Goal: Information Seeking & Learning: Learn about a topic

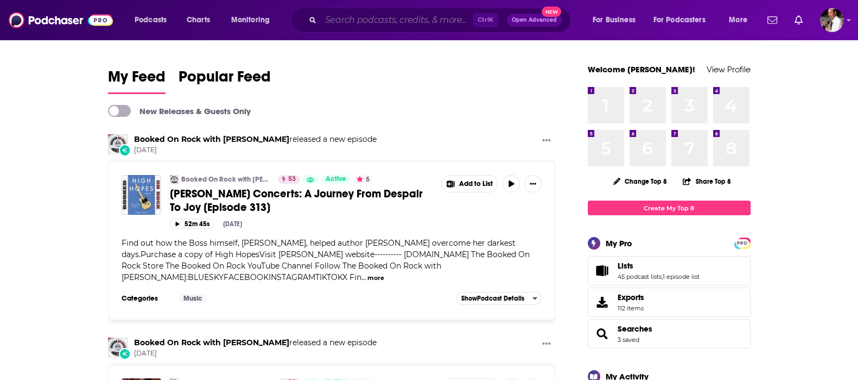
click at [345, 19] on input "Search podcasts, credits, & more..." at bounding box center [397, 19] width 152 height 17
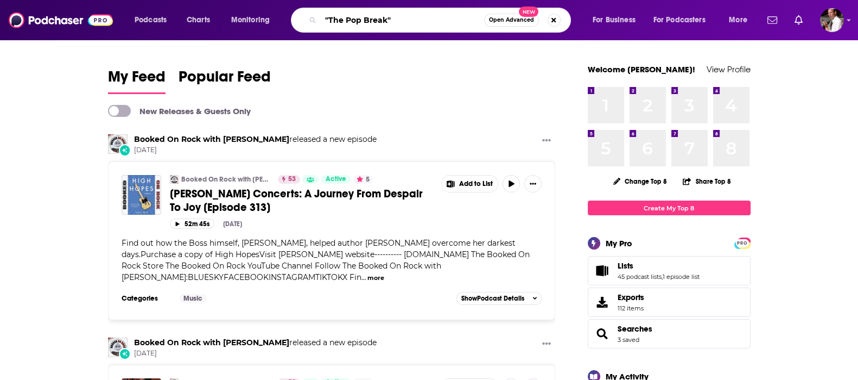
type input ""The Pop Break""
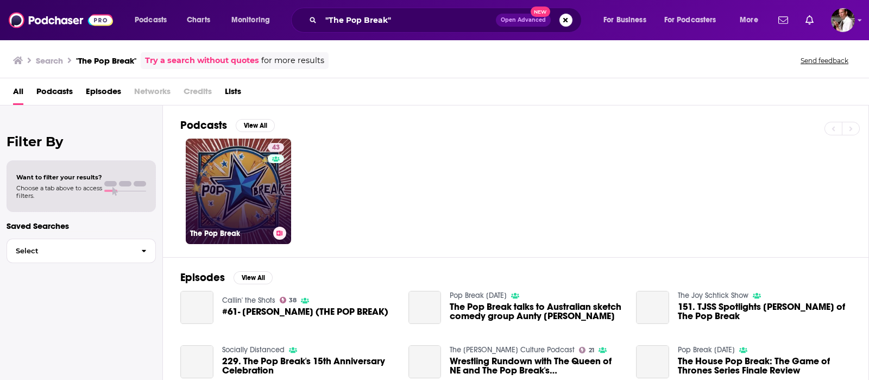
click at [223, 172] on link "43 The Pop Break" at bounding box center [238, 190] width 105 height 105
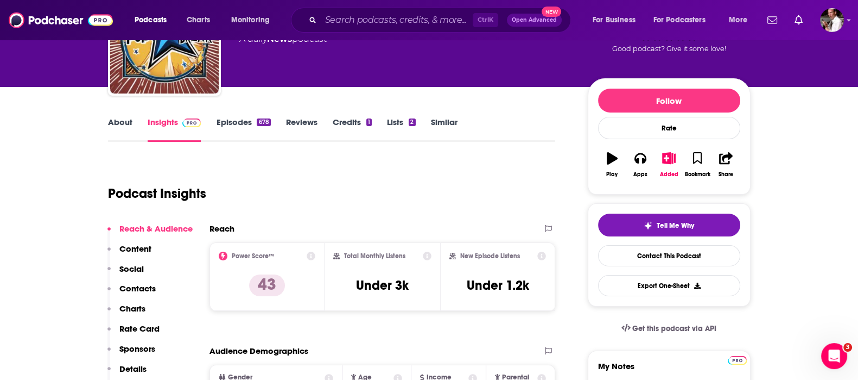
click at [239, 118] on link "Episodes 678" at bounding box center [243, 129] width 54 height 25
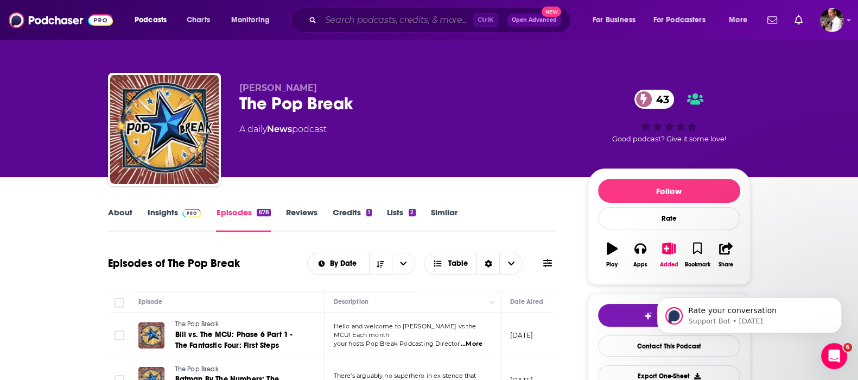
click at [350, 15] on input "Search podcasts, credits, & more..." at bounding box center [397, 19] width 152 height 17
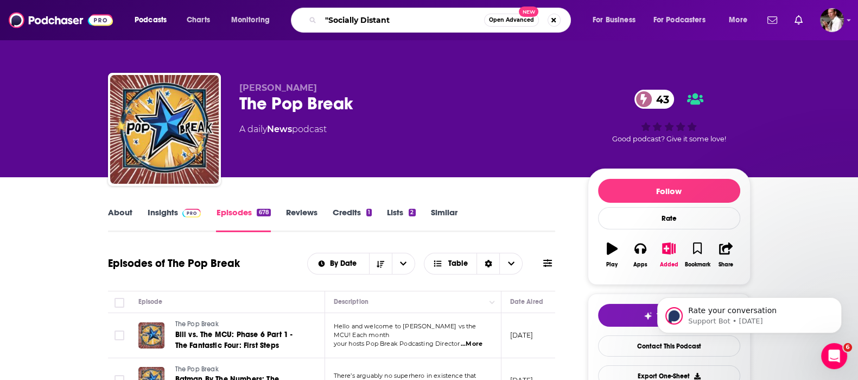
type input ""Socially Distant""
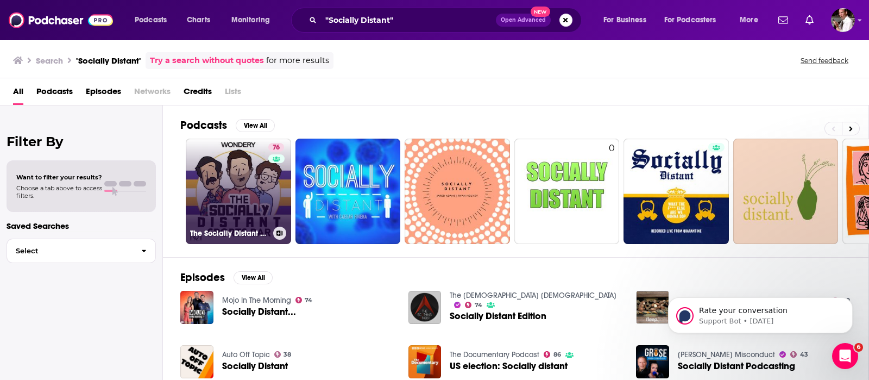
click at [220, 175] on link "76 The Socially Distant Sports Bar" at bounding box center [238, 190] width 105 height 105
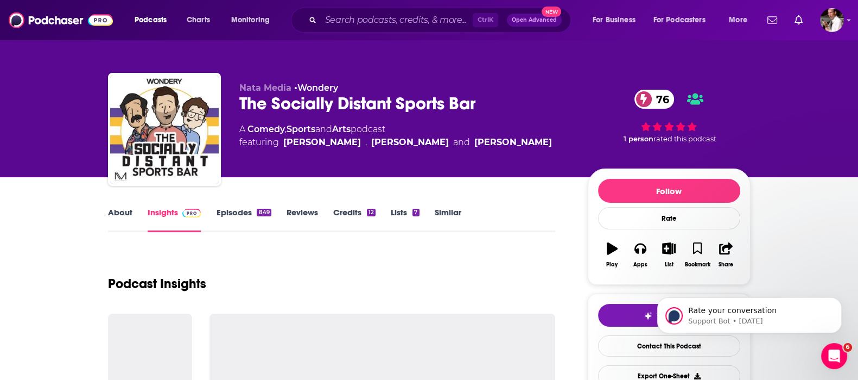
click at [228, 207] on link "Episodes 849" at bounding box center [243, 219] width 55 height 25
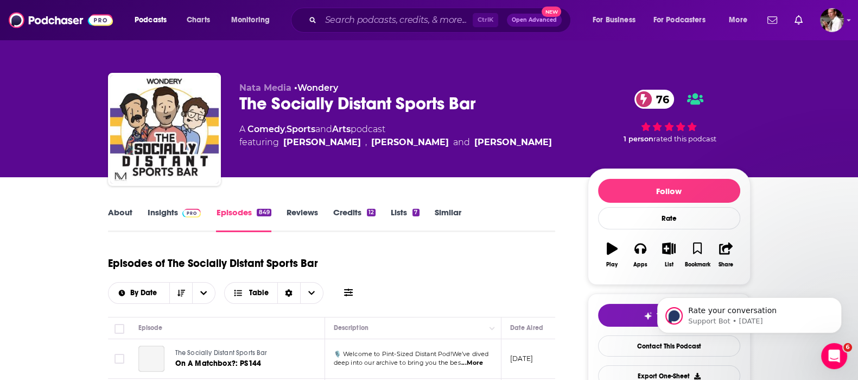
scroll to position [90, 0]
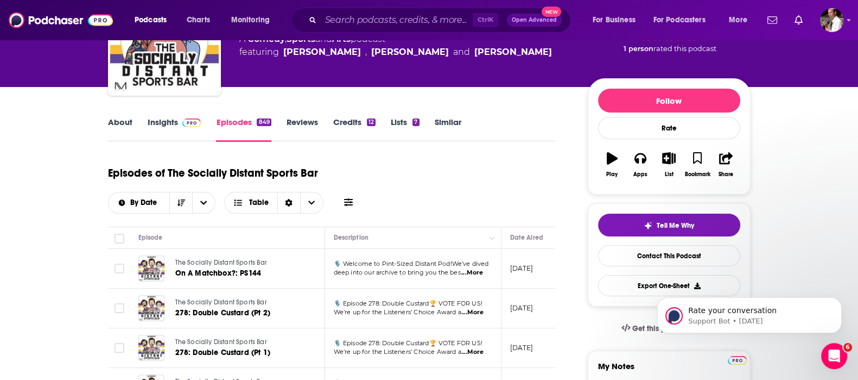
click at [476, 309] on span "...More" at bounding box center [473, 312] width 22 height 9
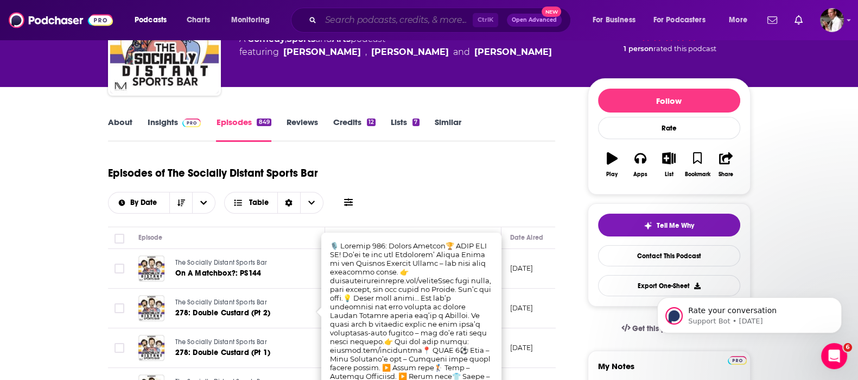
click at [335, 16] on input "Search podcasts, credits, & more..." at bounding box center [397, 19] width 152 height 17
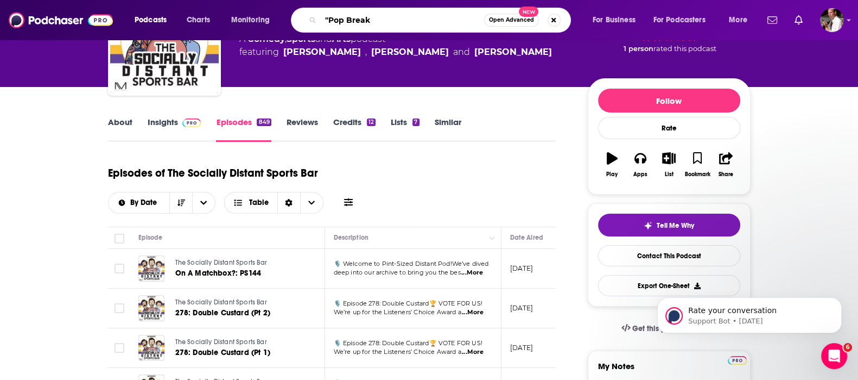
type input ""Pop Break""
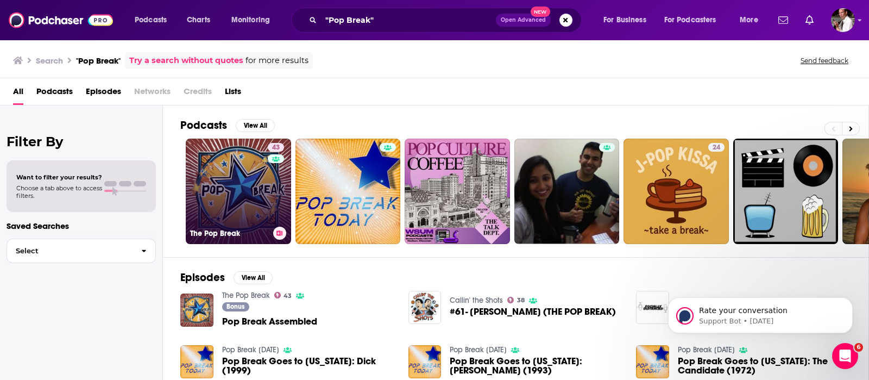
click at [250, 197] on link "43 The Pop Break" at bounding box center [238, 190] width 105 height 105
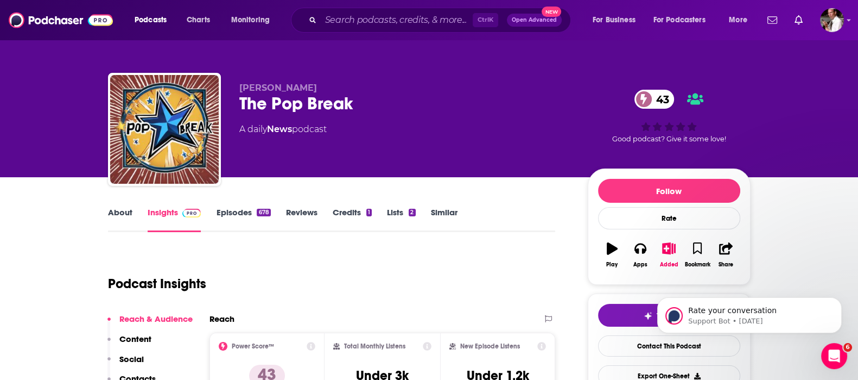
click at [239, 208] on link "Episodes 678" at bounding box center [243, 219] width 54 height 25
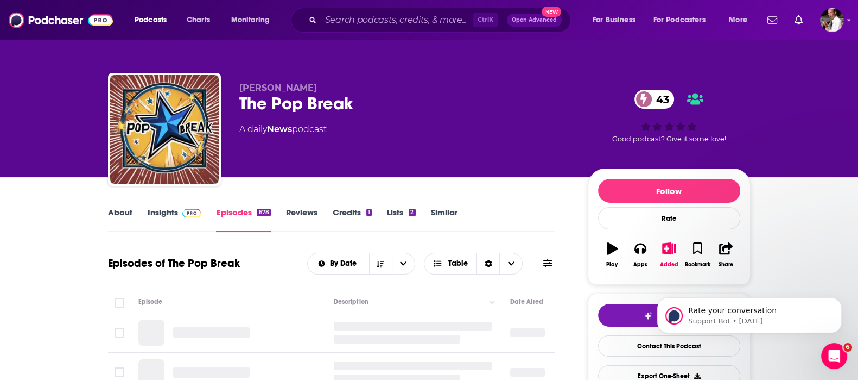
scroll to position [181, 0]
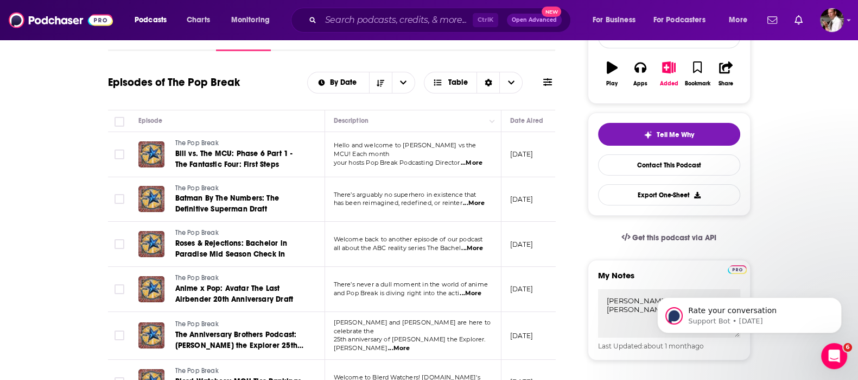
click at [476, 199] on span "...More" at bounding box center [474, 203] width 22 height 9
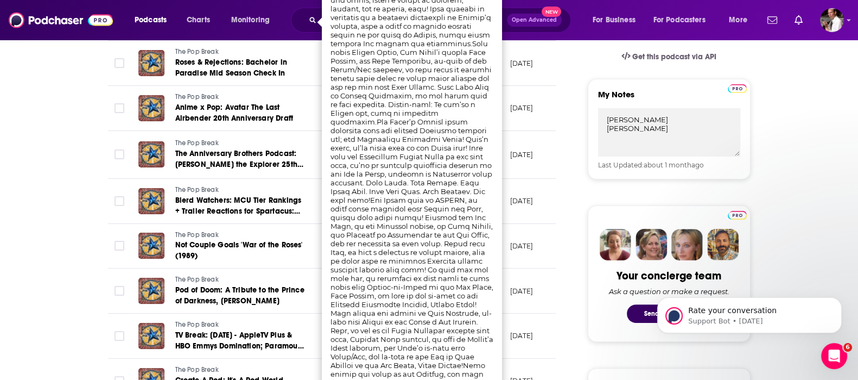
scroll to position [452, 0]
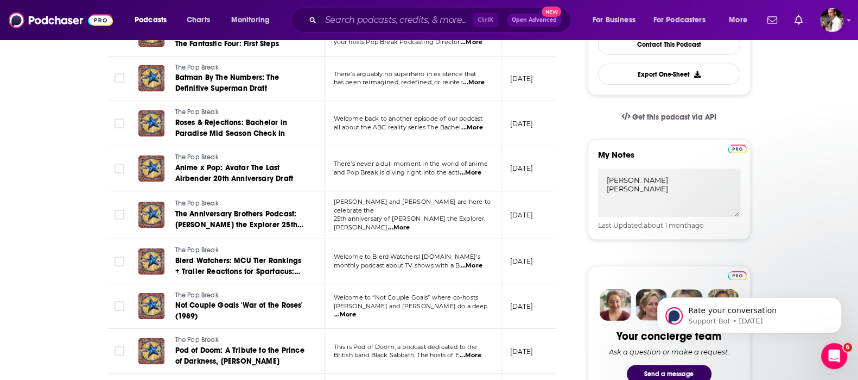
scroll to position [271, 0]
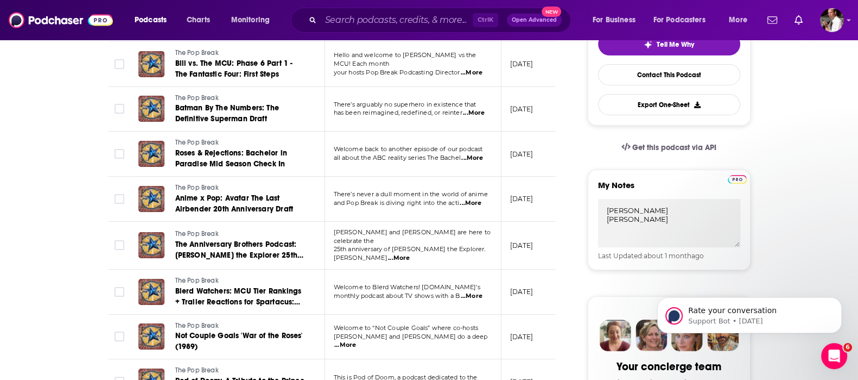
click at [478, 68] on span "...More" at bounding box center [472, 72] width 22 height 9
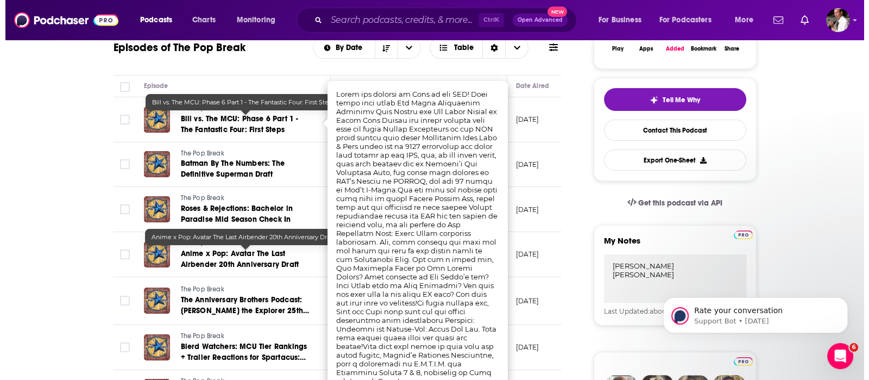
scroll to position [0, 0]
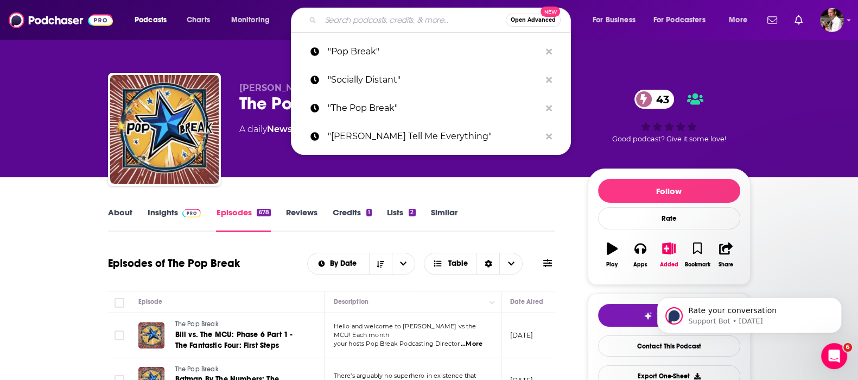
click at [344, 24] on input "Search podcasts, credits, & more..." at bounding box center [413, 19] width 185 height 17
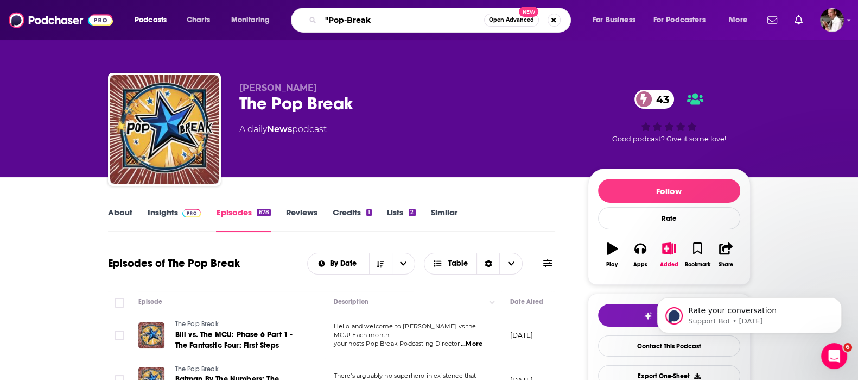
type input ""Pop-Break""
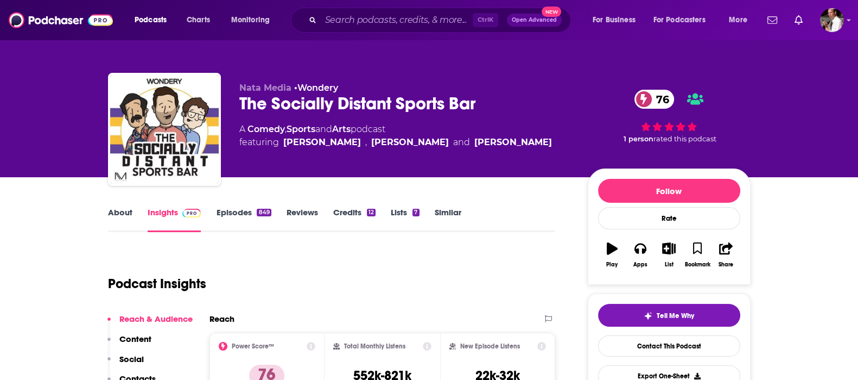
click at [236, 213] on link "Episodes 849" at bounding box center [243, 219] width 55 height 25
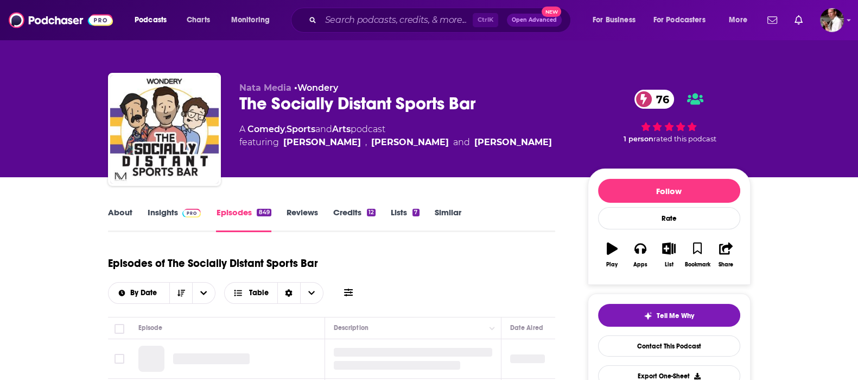
scroll to position [181, 0]
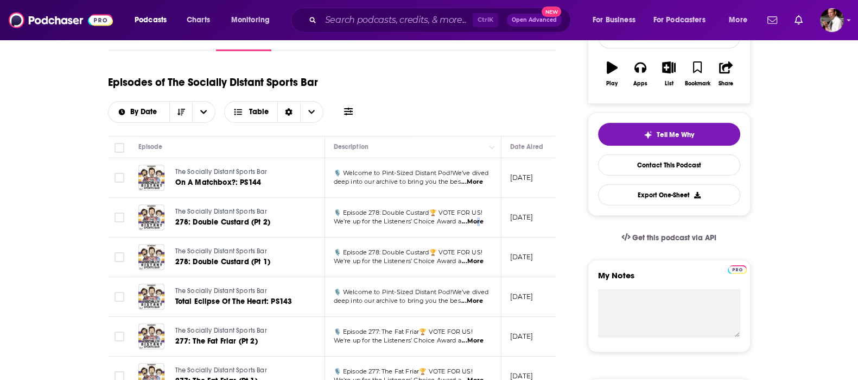
click at [477, 219] on span "...More" at bounding box center [473, 221] width 22 height 9
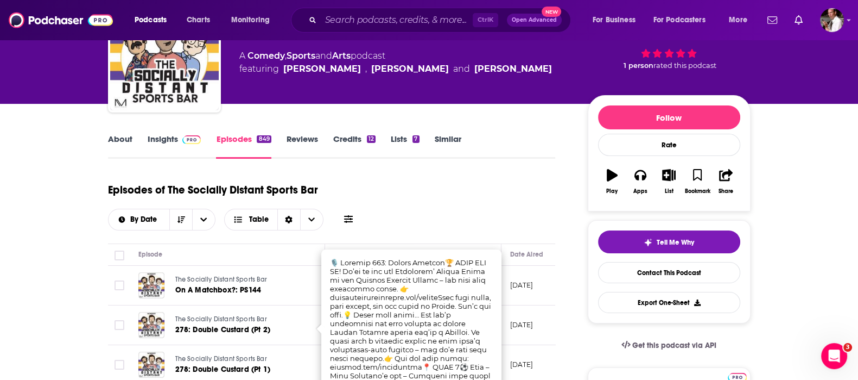
scroll to position [0, 0]
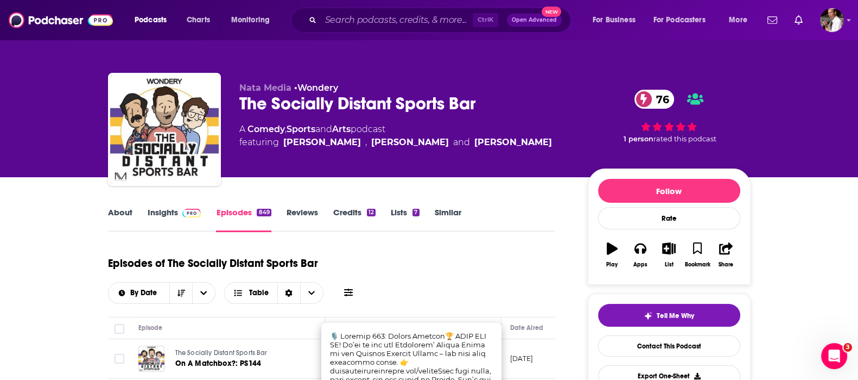
click at [156, 210] on link "Insights" at bounding box center [175, 219] width 54 height 25
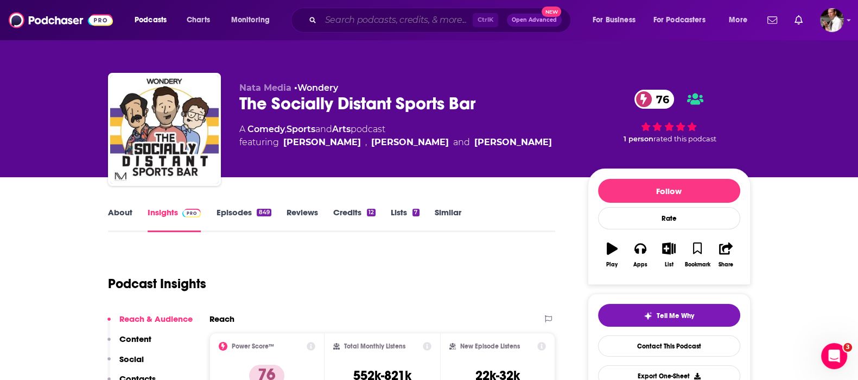
click at [367, 22] on input "Search podcasts, credits, & more..." at bounding box center [397, 19] width 152 height 17
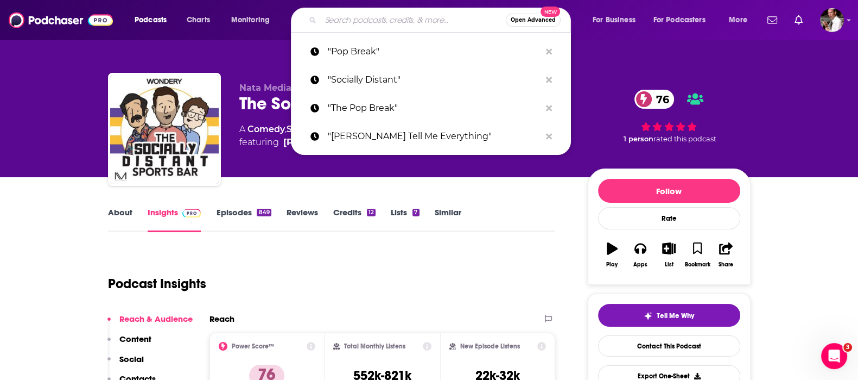
type input "S"
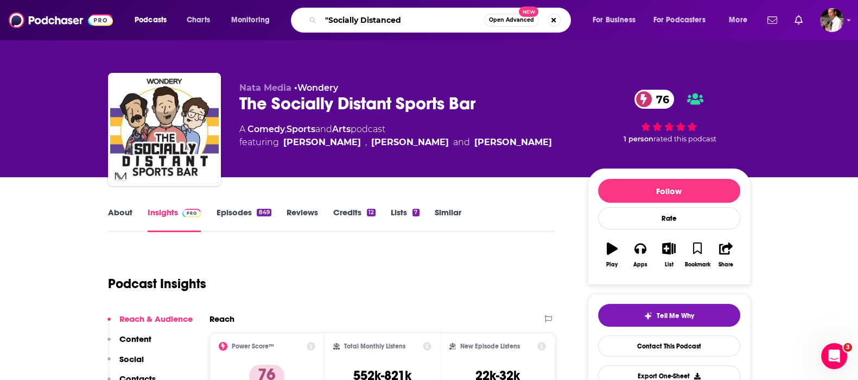
type input ""Socially Distanced""
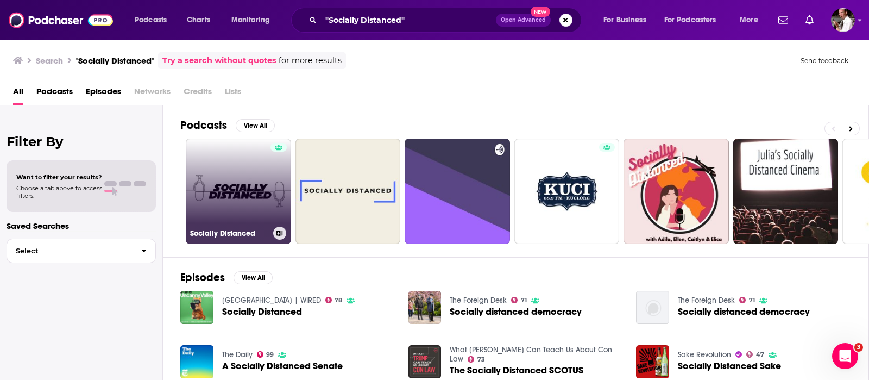
click at [245, 184] on link "Socially Distanced" at bounding box center [238, 190] width 105 height 105
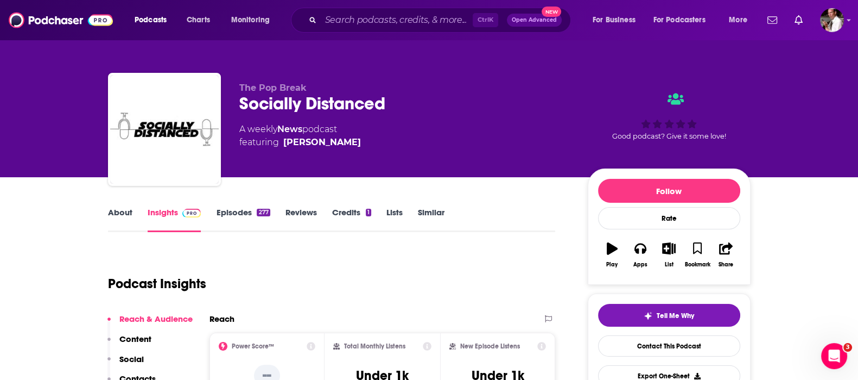
click at [229, 208] on link "Episodes 277" at bounding box center [243, 219] width 54 height 25
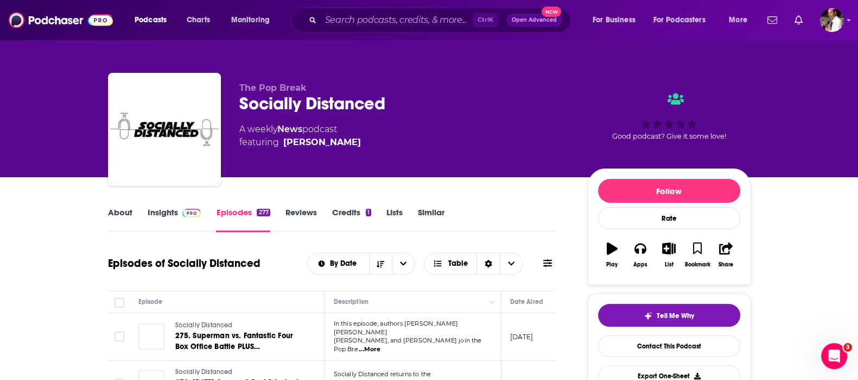
scroll to position [90, 0]
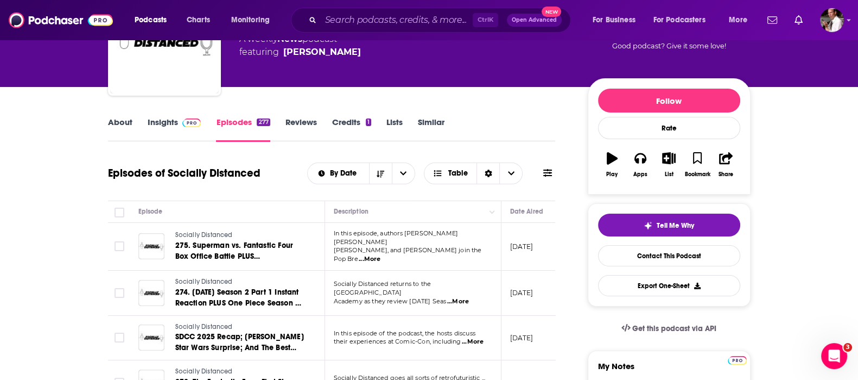
click at [381, 255] on span "...More" at bounding box center [370, 259] width 22 height 9
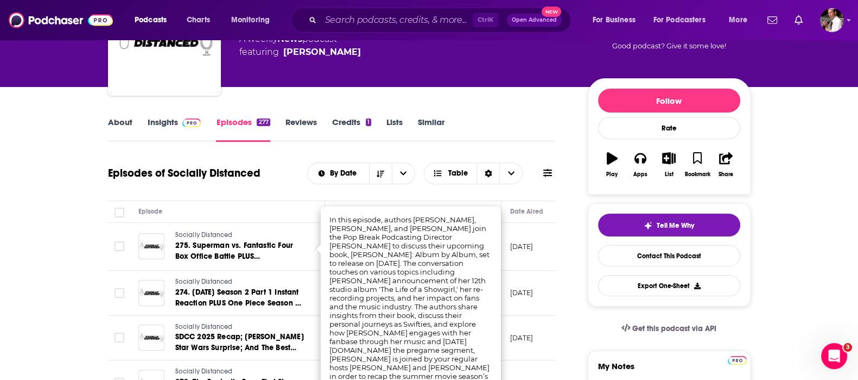
scroll to position [0, 0]
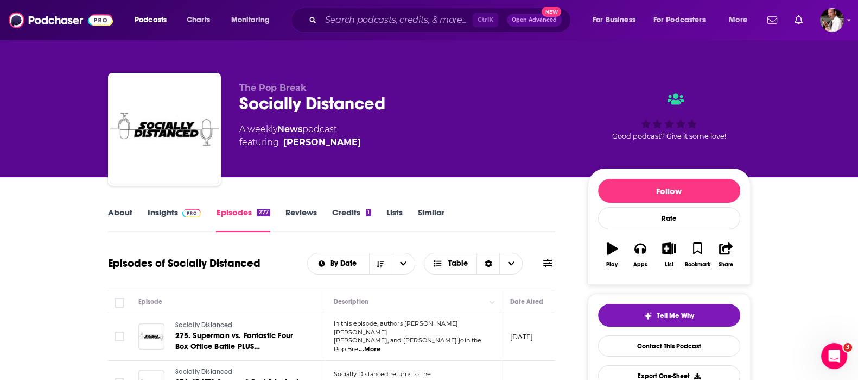
click at [163, 212] on link "Insights" at bounding box center [175, 219] width 54 height 25
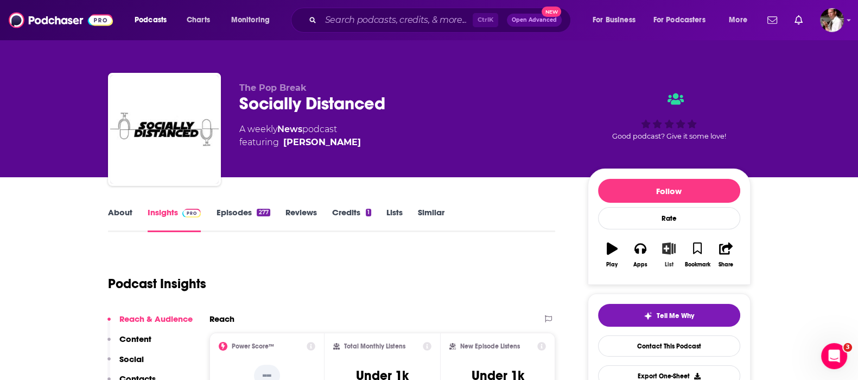
click at [668, 245] on icon "button" at bounding box center [669, 248] width 14 height 12
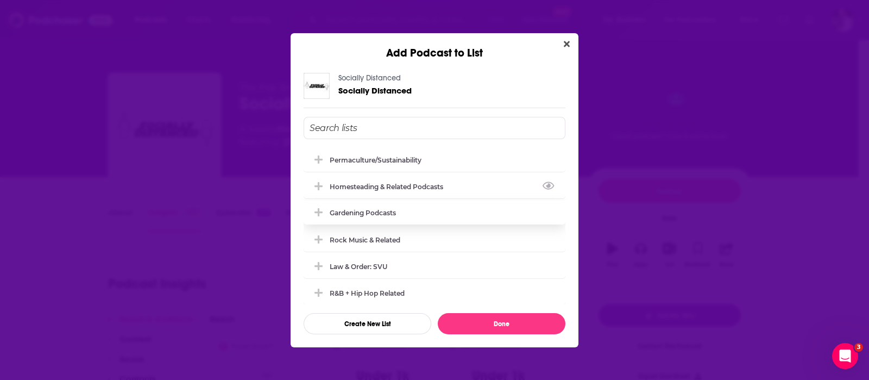
click at [348, 191] on div "Homesteading & Related Podcasts" at bounding box center [435, 186] width 262 height 24
click at [318, 182] on icon "Add Podcast To List" at bounding box center [318, 186] width 8 height 10
click at [344, 129] on input "Add Podcast To List" at bounding box center [435, 128] width 262 height 22
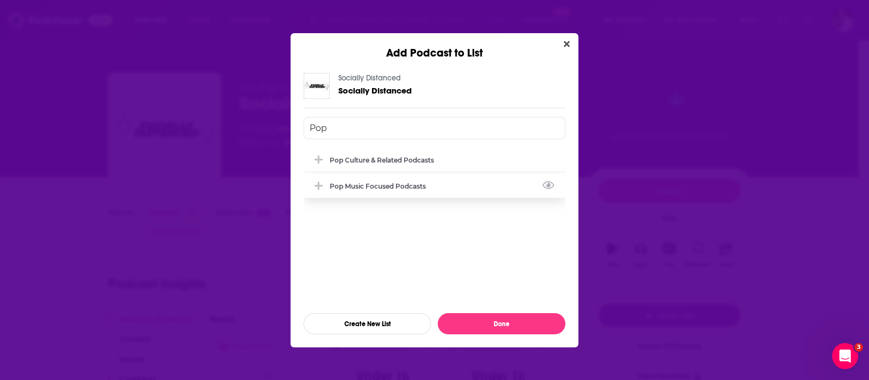
click at [320, 187] on icon "Add Podcast To List" at bounding box center [318, 186] width 8 height 10
click at [318, 157] on icon "Add Podcast To List" at bounding box center [318, 159] width 8 height 8
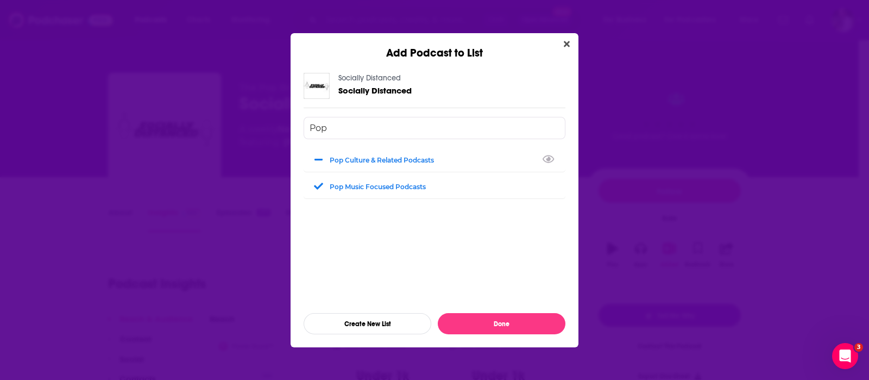
click at [343, 127] on input "Pop" at bounding box center [435, 128] width 262 height 22
drag, startPoint x: 343, startPoint y: 127, endPoint x: 292, endPoint y: 129, distance: 51.6
click at [292, 129] on div "Socially Distanced Socially Distanced Pop Pop Culture & Related Podcasts Pop Mu…" at bounding box center [434, 203] width 288 height 287
click at [317, 159] on icon "Add Podcast To List" at bounding box center [318, 159] width 8 height 8
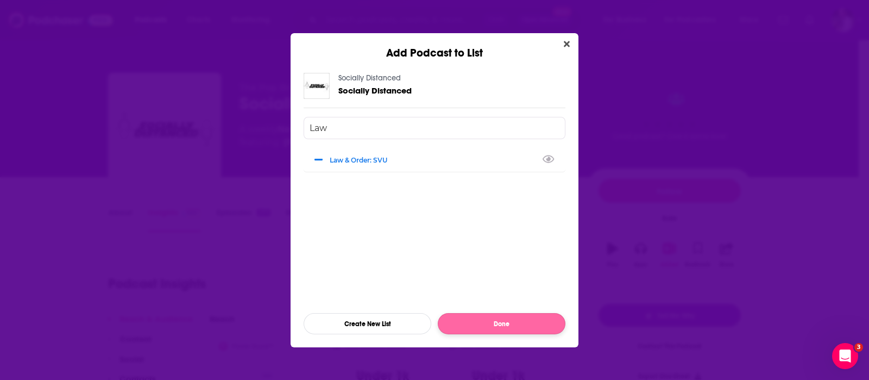
type input "Law"
click at [496, 332] on button "Done" at bounding box center [502, 323] width 128 height 21
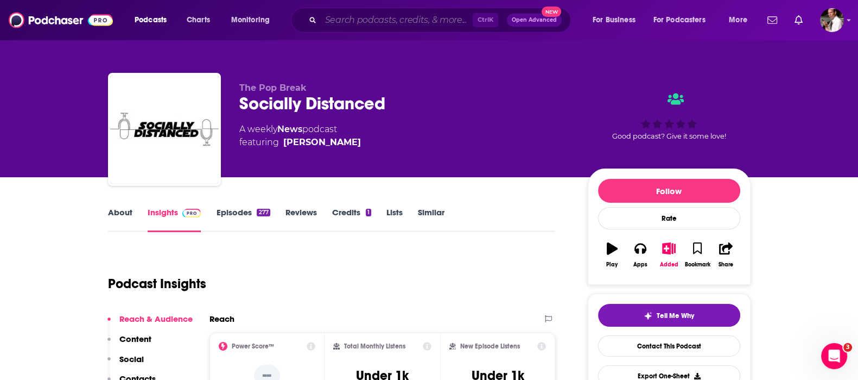
click at [400, 16] on input "Search podcasts, credits, & more..." at bounding box center [397, 19] width 152 height 17
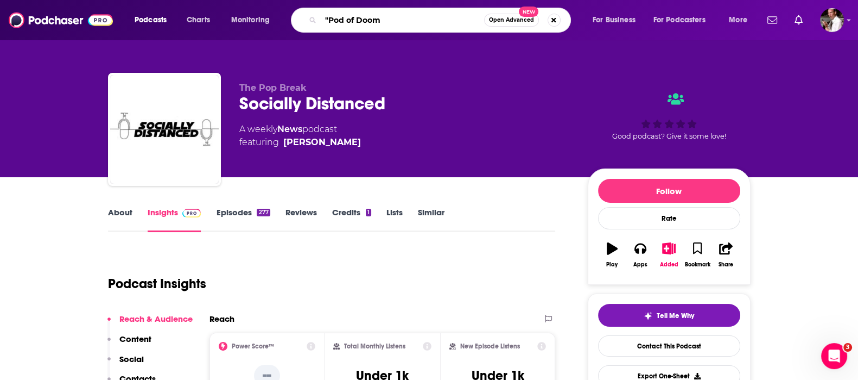
type input ""Pod of Doom""
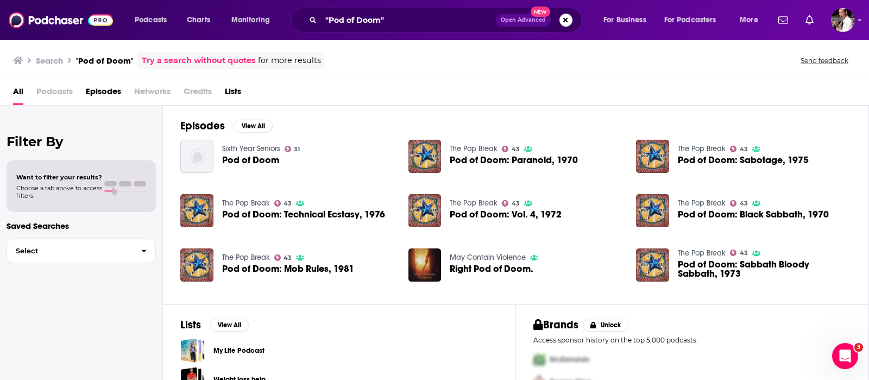
click at [250, 210] on span "Pod of Doom: Technical Ecstasy, 1976" at bounding box center [303, 214] width 163 height 9
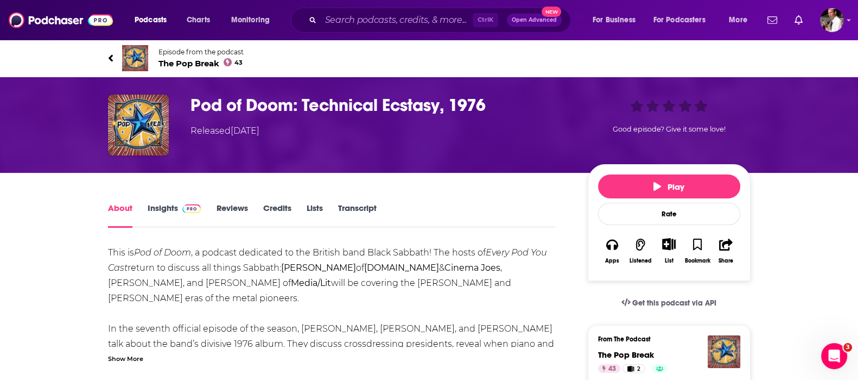
click at [161, 207] on link "Insights" at bounding box center [175, 215] width 54 height 25
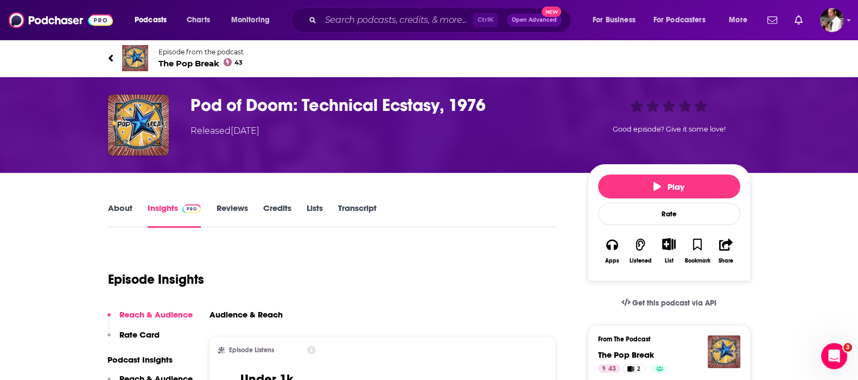
click at [121, 201] on div "About Insights Reviews Credits Lists Transcript" at bounding box center [332, 214] width 448 height 27
click at [116, 206] on link "About" at bounding box center [120, 215] width 24 height 25
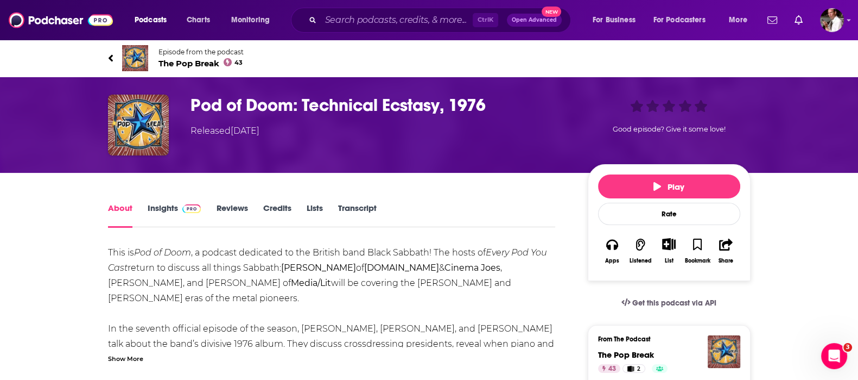
click at [191, 65] on span "The Pop Break 43" at bounding box center [201, 63] width 85 height 10
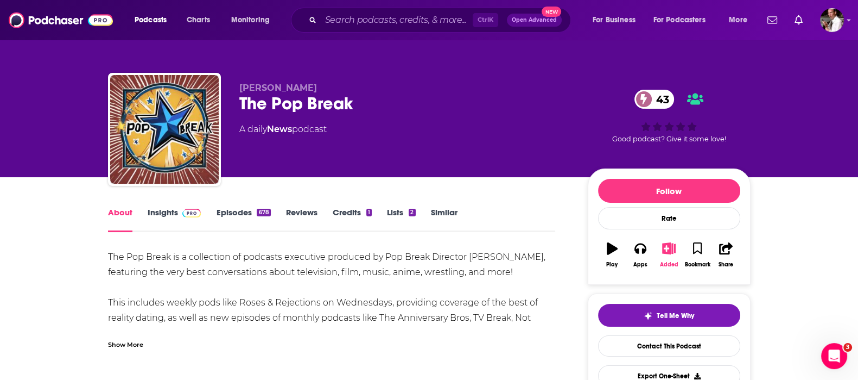
click at [666, 248] on icon "button" at bounding box center [669, 248] width 14 height 12
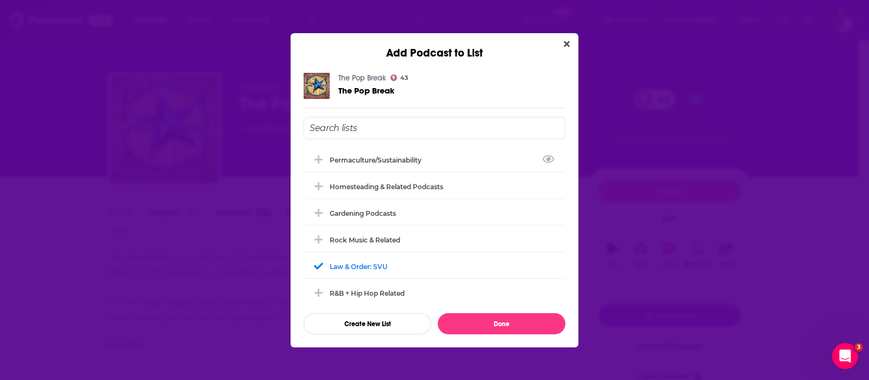
click at [338, 126] on input "Add Podcast To List" at bounding box center [435, 128] width 262 height 22
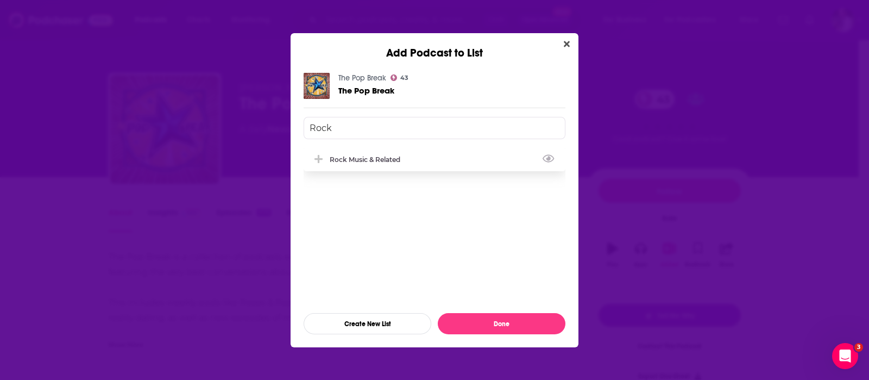
click at [336, 166] on div "Rock Music & Related" at bounding box center [435, 159] width 262 height 24
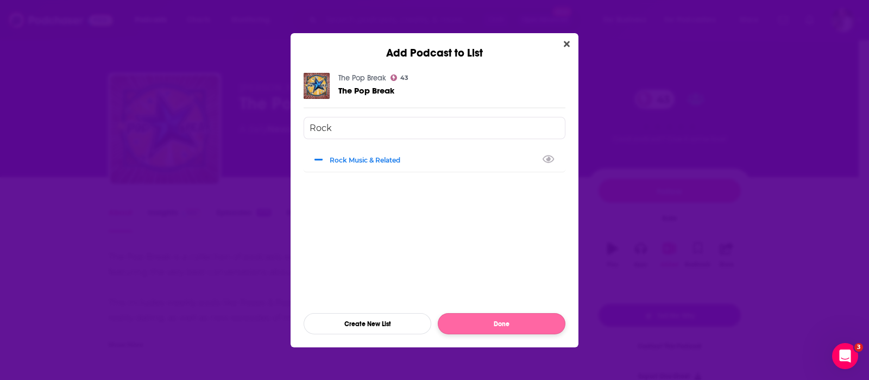
type input "Rock"
click at [502, 324] on button "Done" at bounding box center [502, 323] width 128 height 21
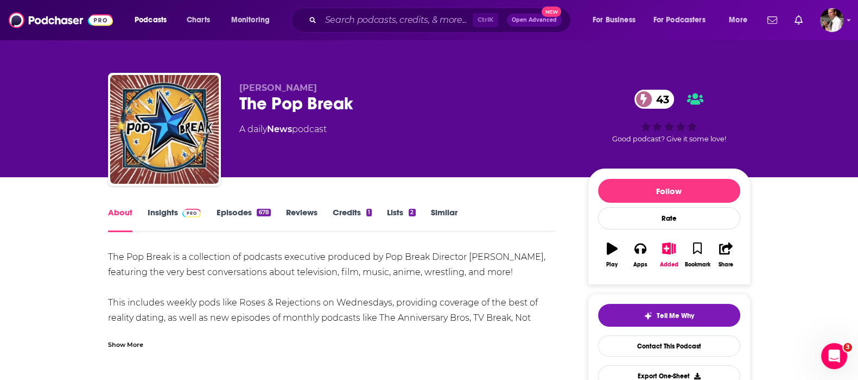
click at [159, 209] on link "Insights" at bounding box center [175, 219] width 54 height 25
